Goal: Task Accomplishment & Management: Manage account settings

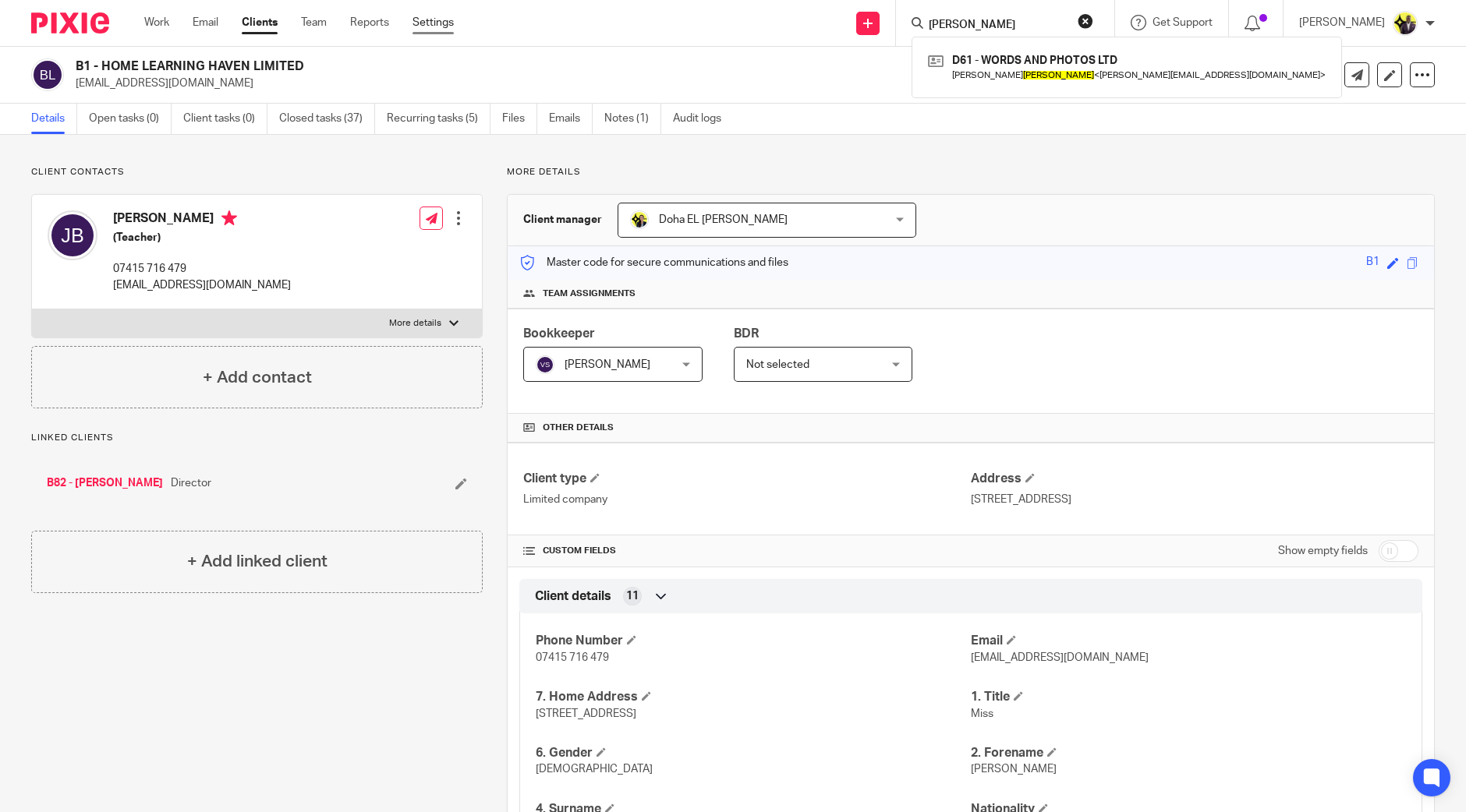
drag, startPoint x: 0, startPoint y: 0, endPoint x: 432, endPoint y: 24, distance: 432.7
click at [432, 24] on link "Settings" at bounding box center [433, 22] width 42 height 16
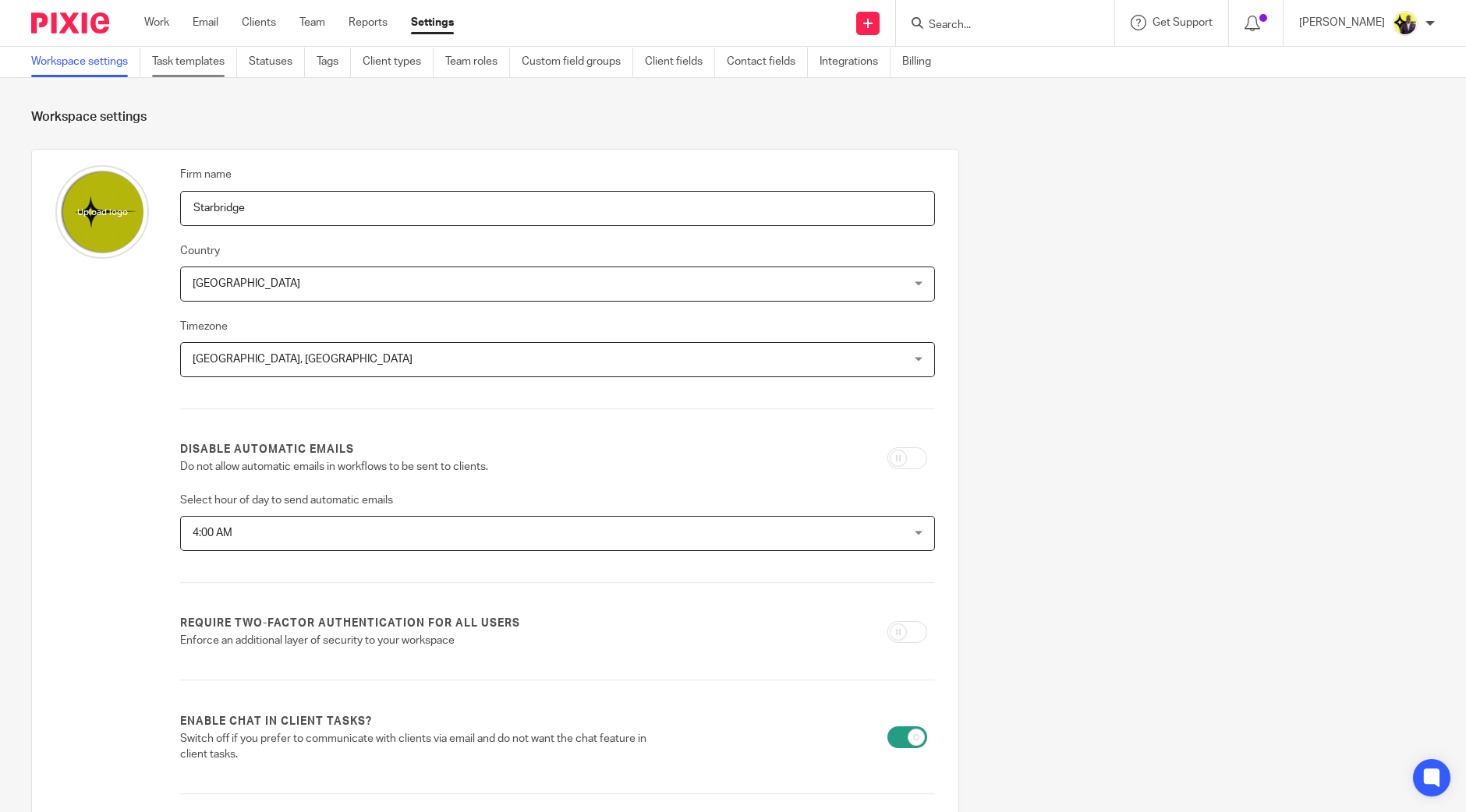
click at [185, 69] on link "Task templates" at bounding box center [193, 61] width 85 height 30
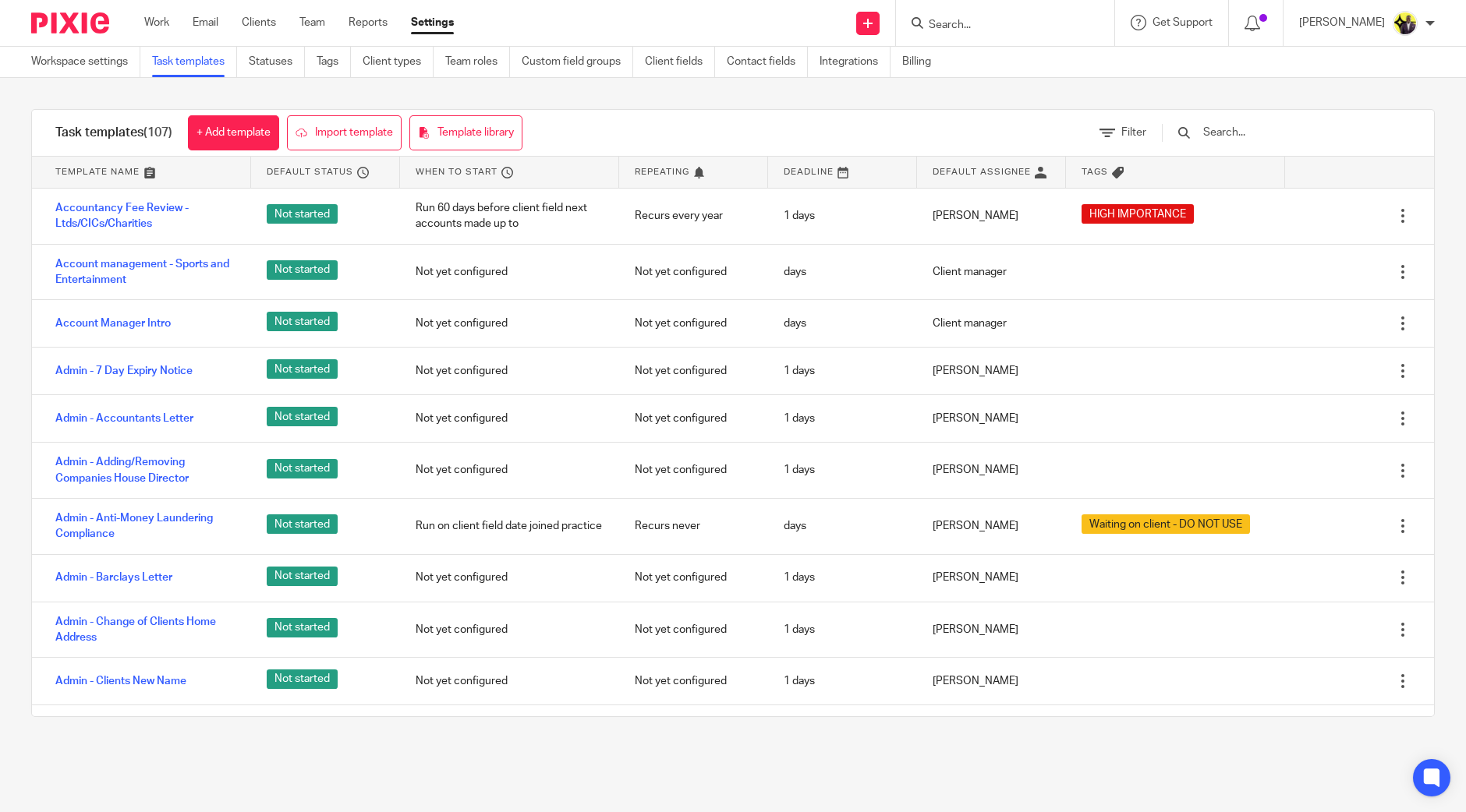
click at [1259, 124] on input "text" at bounding box center [1292, 133] width 182 height 17
click at [1259, 131] on input "text" at bounding box center [1292, 133] width 182 height 17
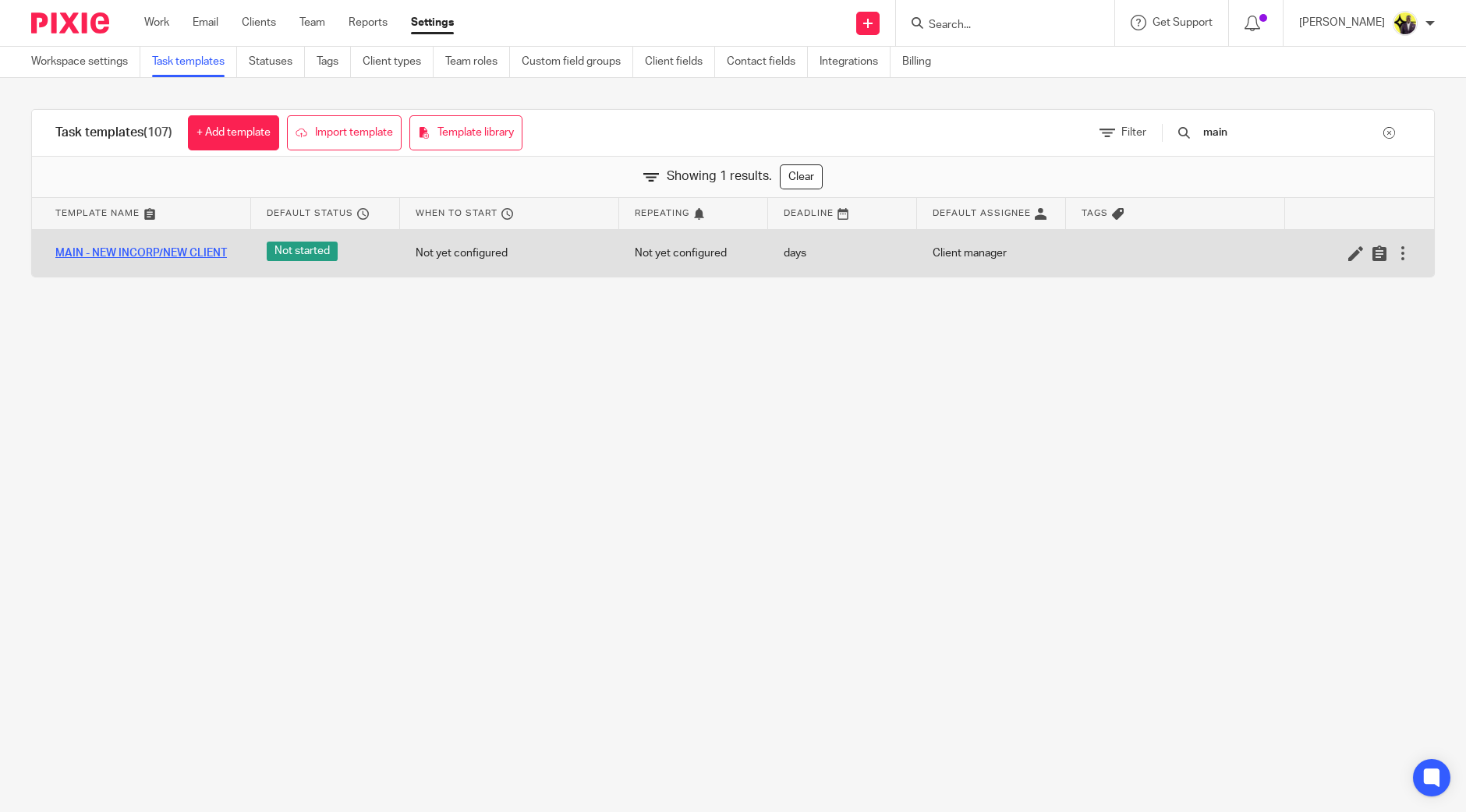
type input "main"
click at [195, 247] on link "MAIN - NEW INCORP/NEW CLIENT" at bounding box center [141, 254] width 172 height 16
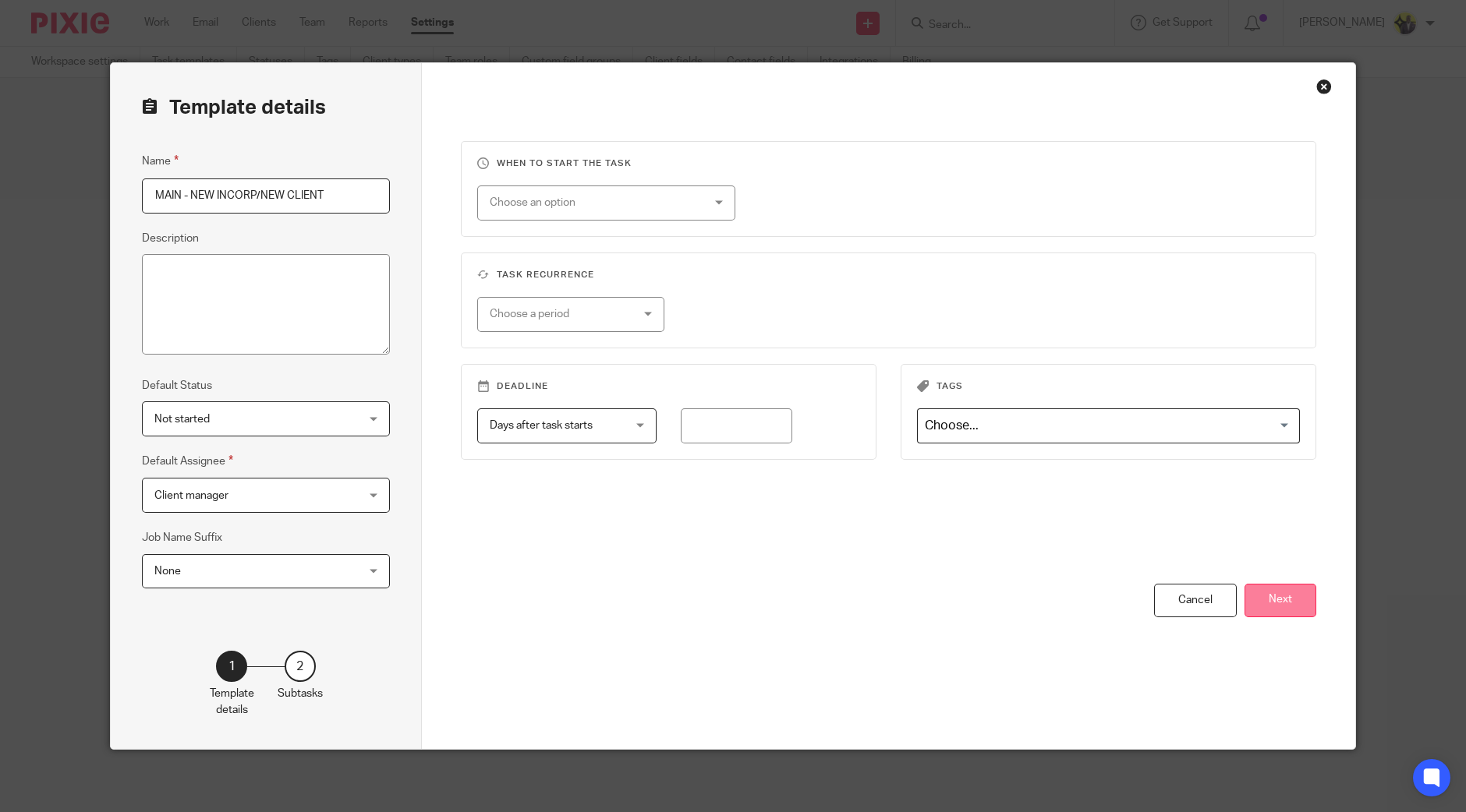
click at [1279, 596] on button "Next" at bounding box center [1280, 600] width 72 height 34
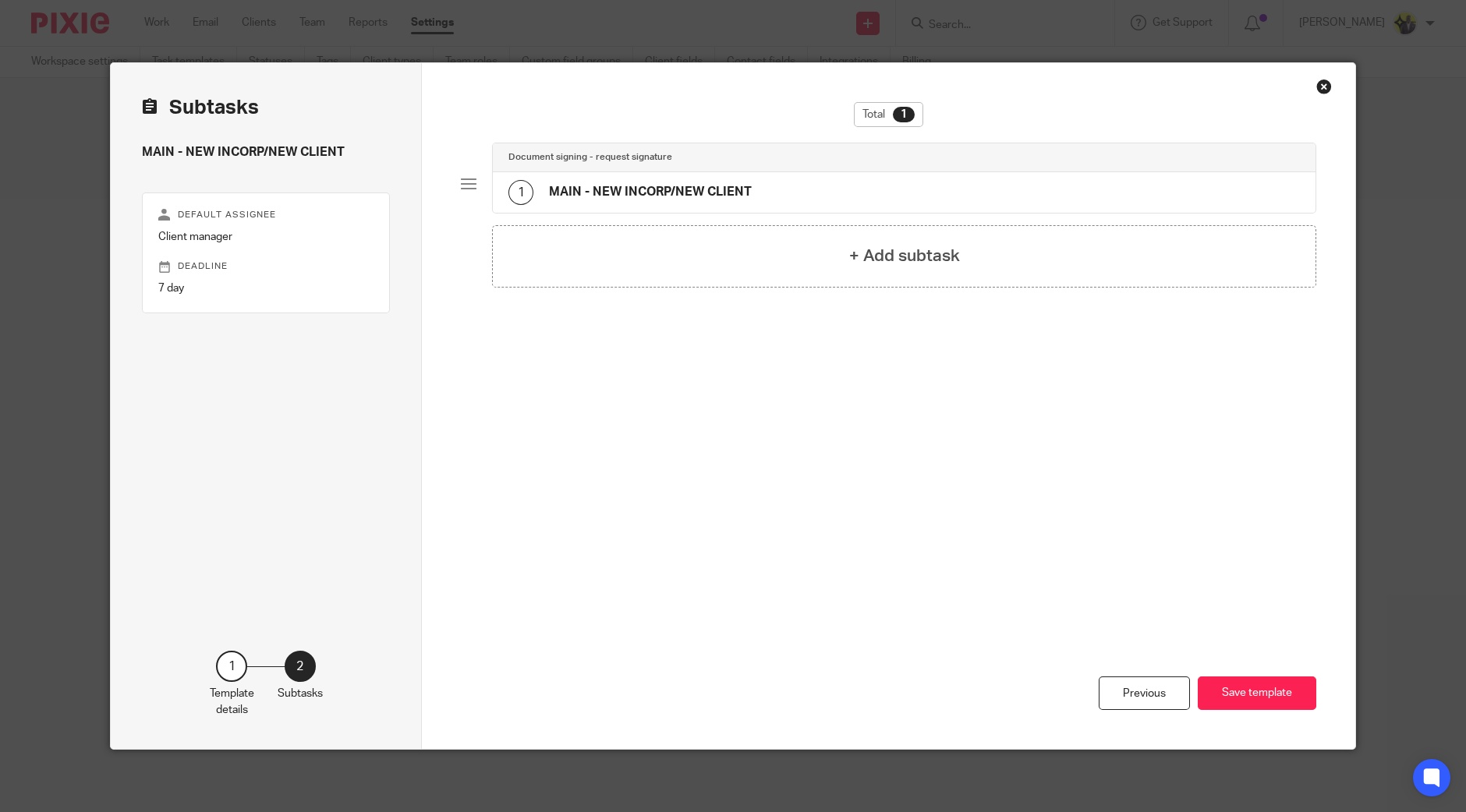
click at [675, 169] on div "Document signing - request signature" at bounding box center [903, 158] width 823 height 29
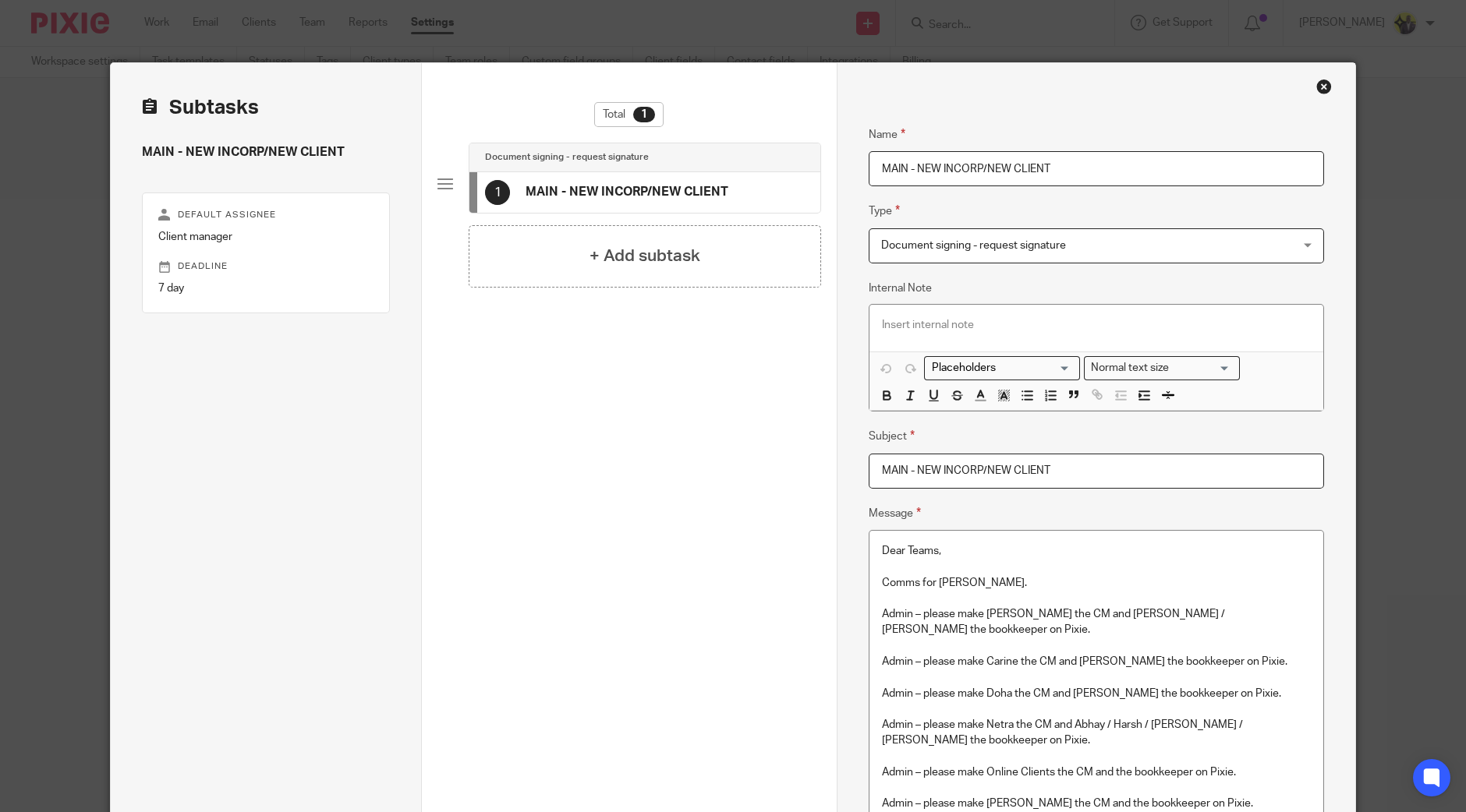
click at [1094, 669] on p at bounding box center [1096, 677] width 428 height 16
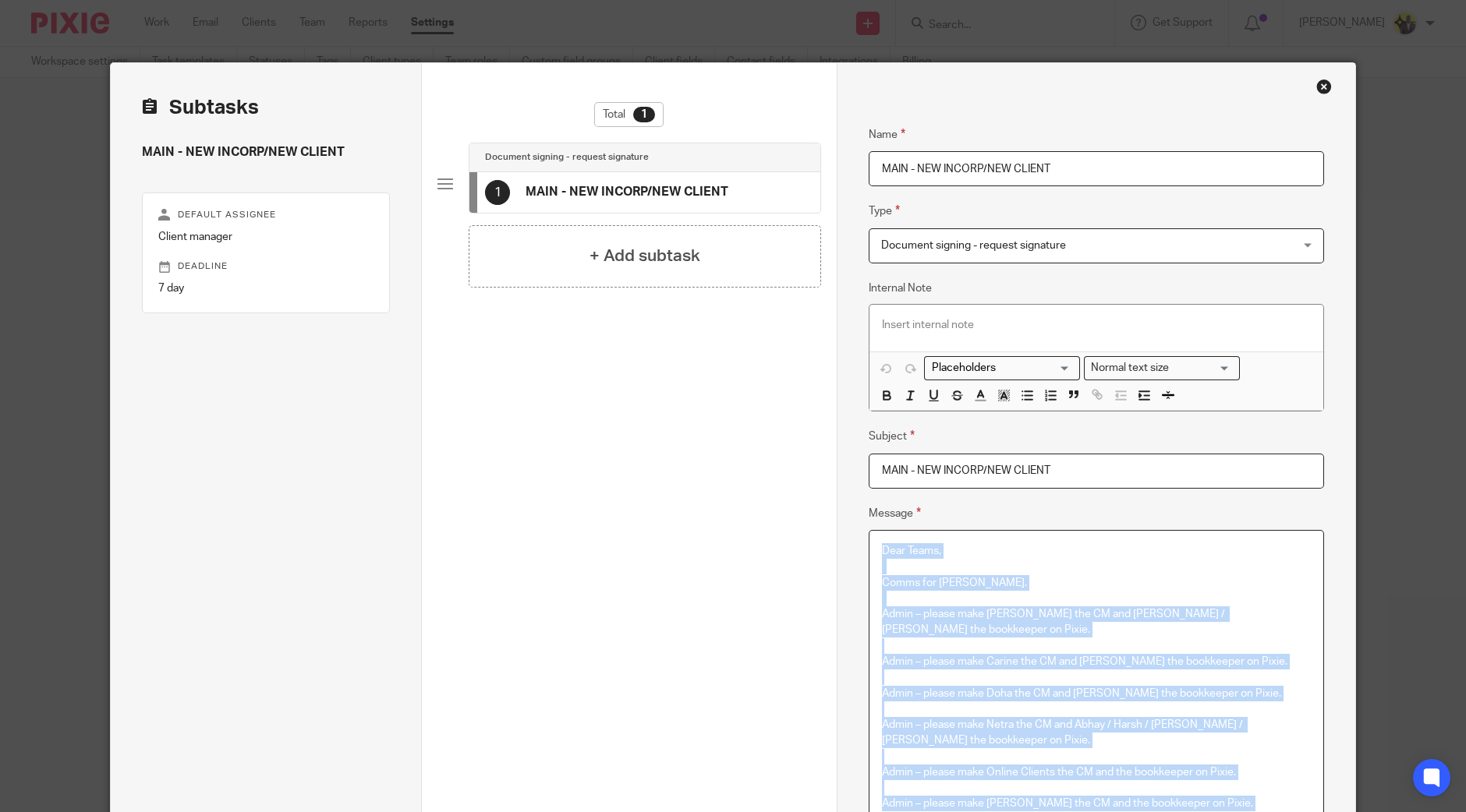
copy div "Lore Ipsum, Dolor sit Ametco. Adipi – elitse doei Temp inc UT lab Etdol / Magna…"
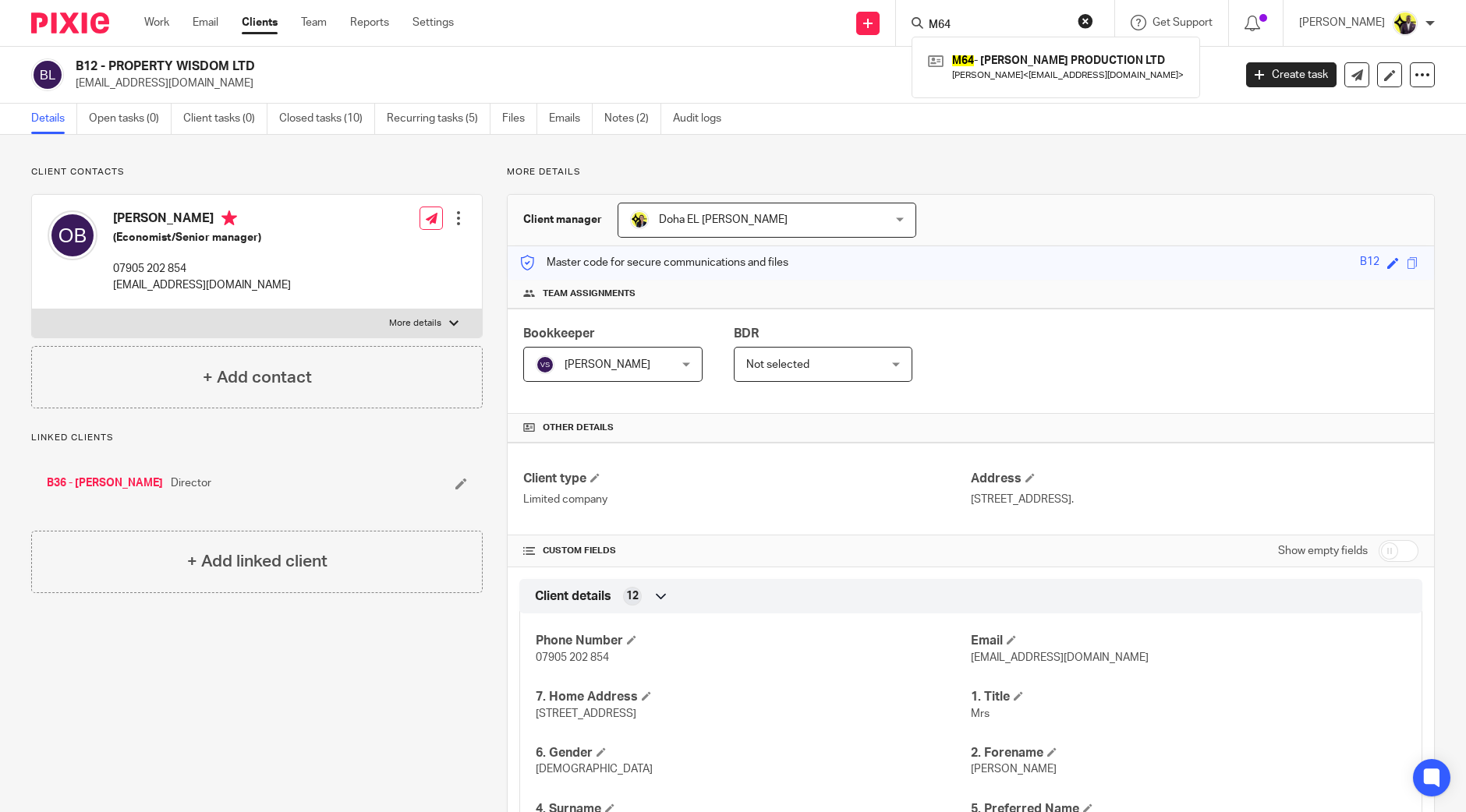
drag, startPoint x: 1025, startPoint y: 23, endPoint x: 922, endPoint y: 22, distance: 103.0
click at [922, 22] on div "Send new email Create task Add client Request signature M64 M64 - MIAH PRODUCTI…" at bounding box center [972, 22] width 989 height 46
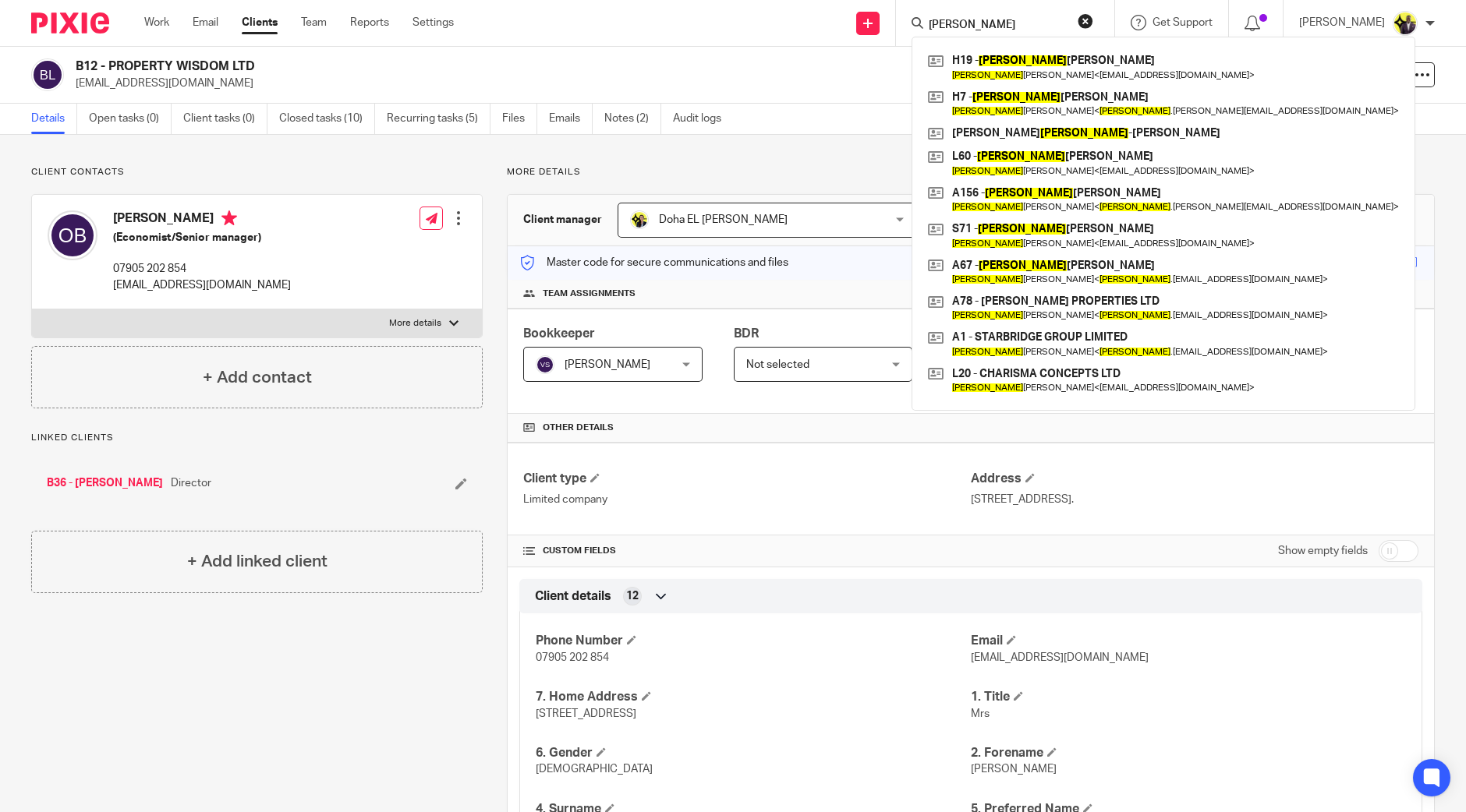
type input "benjamin"
drag, startPoint x: 1025, startPoint y: 27, endPoint x: 855, endPoint y: 29, distance: 170.0
click at [855, 29] on div "Send new email Create task Add client Request signature benjamin H19 - BENJAMIN…" at bounding box center [972, 22] width 989 height 46
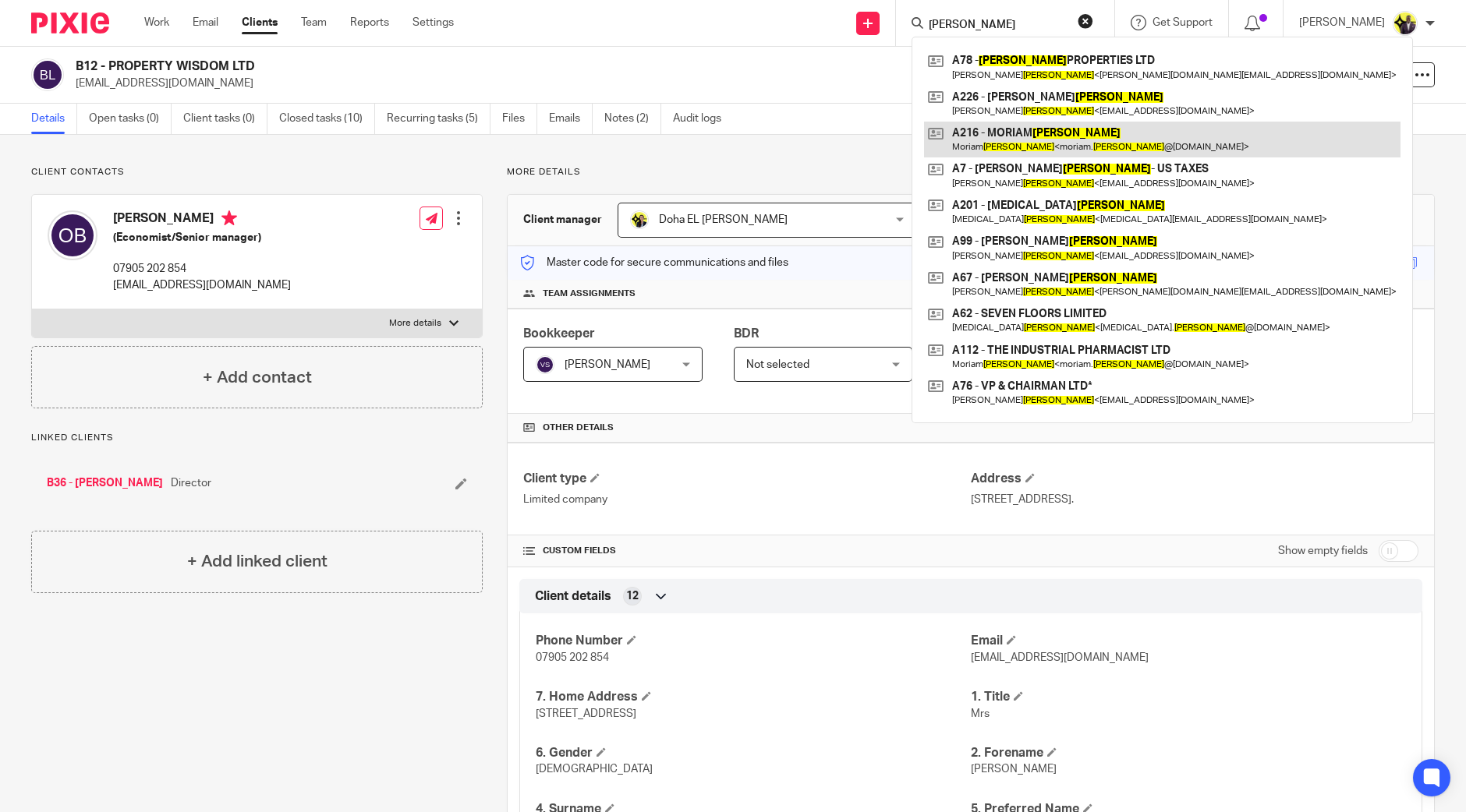
type input "AJALA"
click at [1074, 136] on link at bounding box center [1162, 139] width 476 height 36
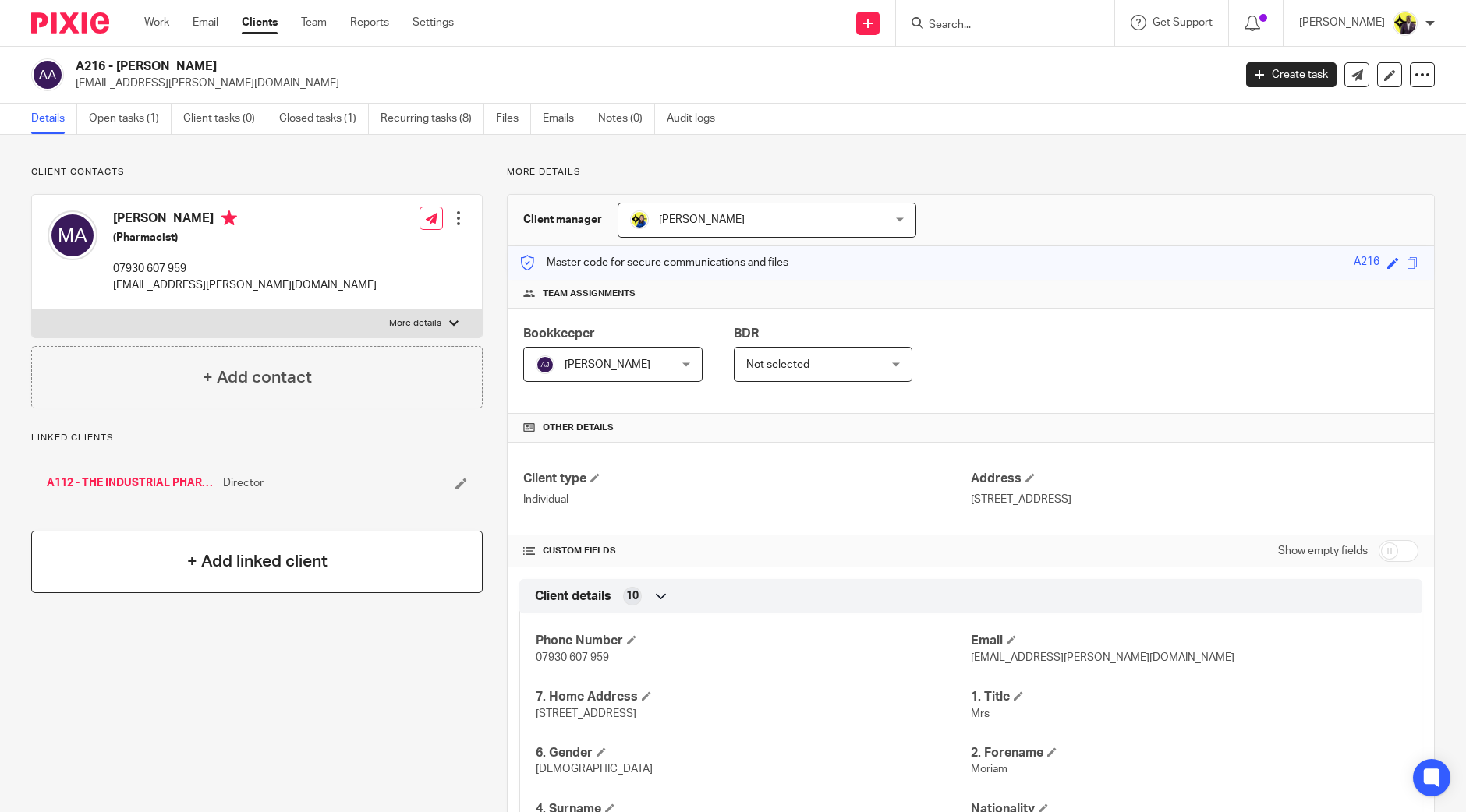
click at [219, 551] on h4 "+ Add linked client" at bounding box center [257, 561] width 140 height 24
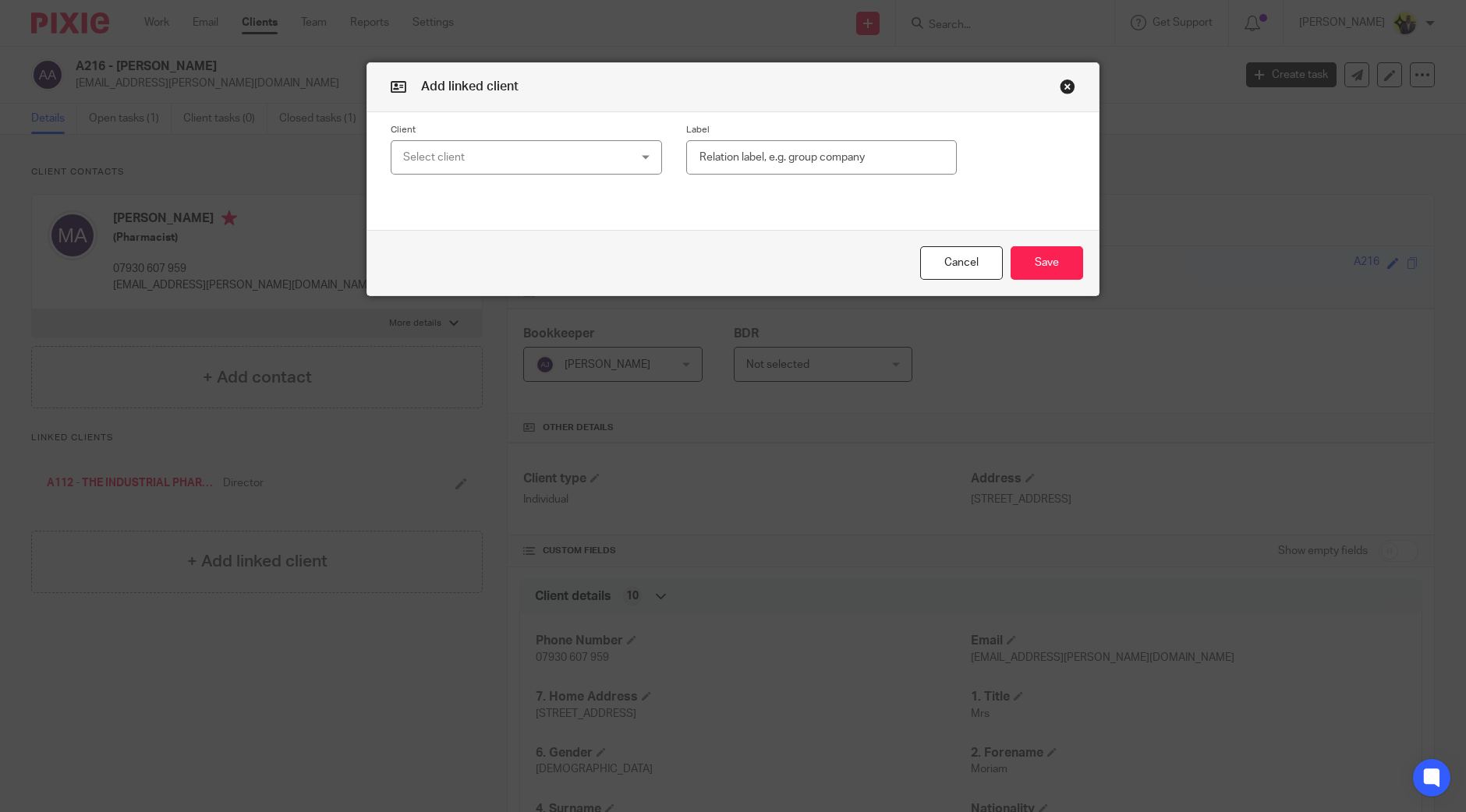
click at [546, 157] on div "Select client" at bounding box center [506, 157] width 207 height 33
type input "a67"
click at [503, 227] on li "A67 - [PERSON_NAME]" at bounding box center [519, 235] width 270 height 32
click at [803, 147] on input "text" at bounding box center [821, 157] width 271 height 35
type input "Spouse"
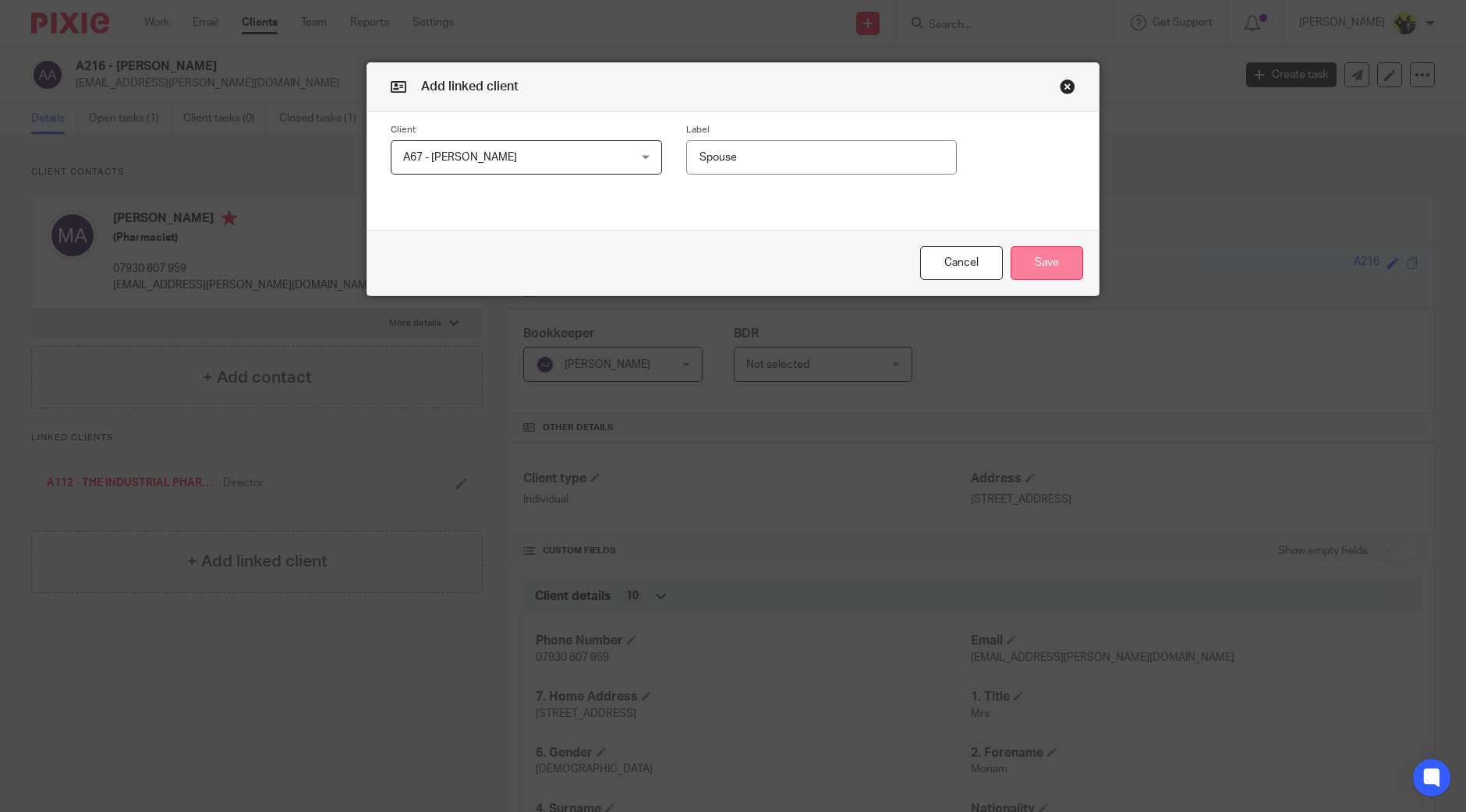
drag, startPoint x: 1049, startPoint y: 262, endPoint x: 1058, endPoint y: 262, distance: 9.0
click at [1051, 262] on button "Save" at bounding box center [1046, 263] width 73 height 34
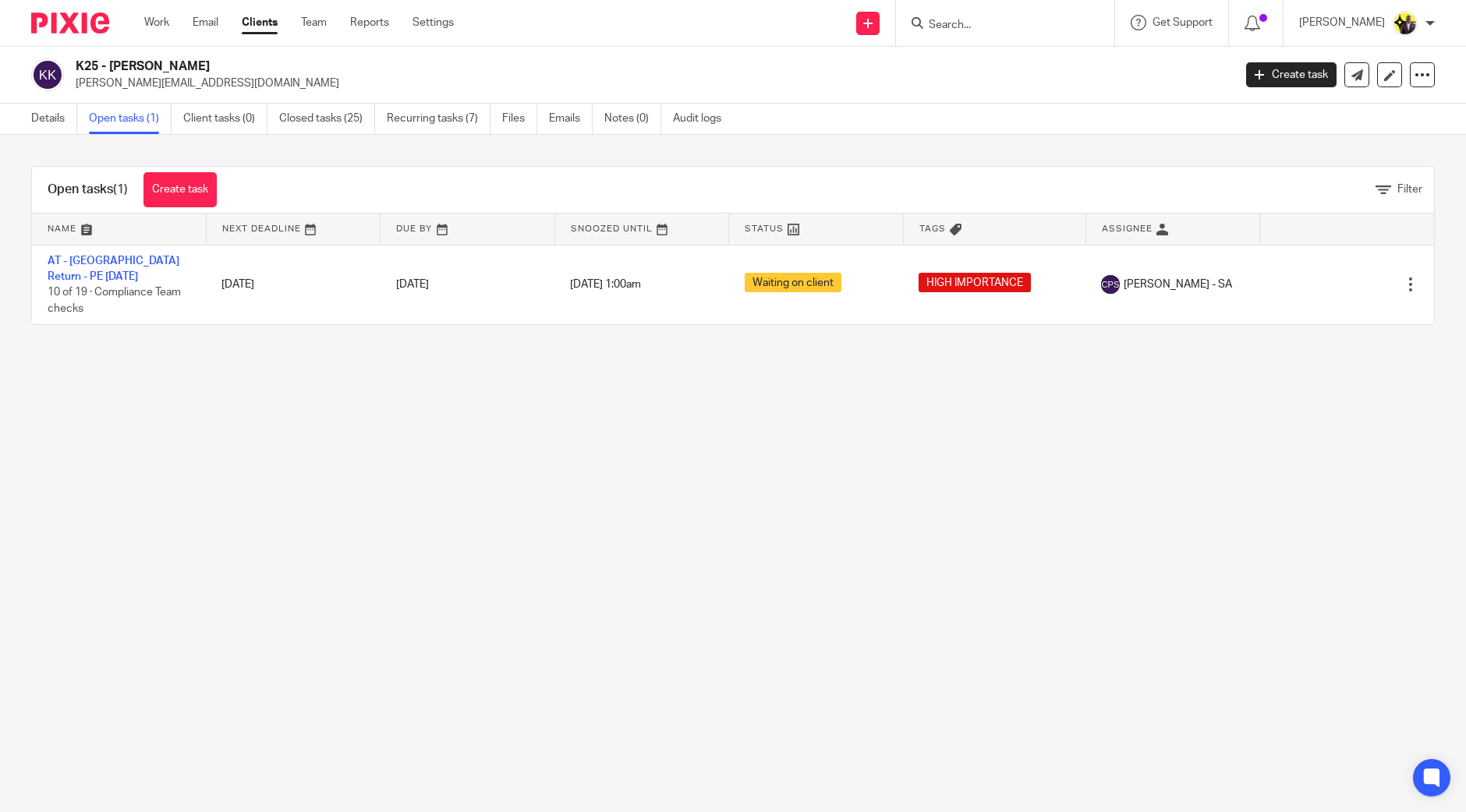
click at [1010, 25] on input "Search" at bounding box center [997, 25] width 140 height 14
